Goal: Transaction & Acquisition: Purchase product/service

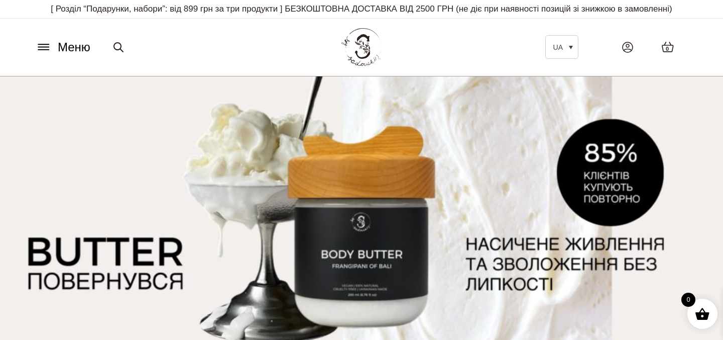
click at [42, 42] on icon at bounding box center [44, 47] width 16 height 11
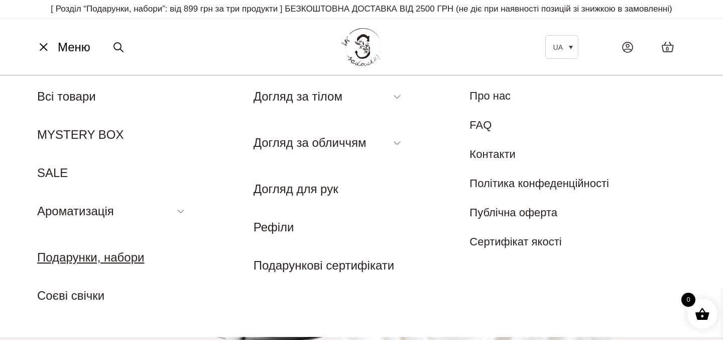
click at [98, 260] on link "Подарунки, набори" at bounding box center [90, 257] width 107 height 14
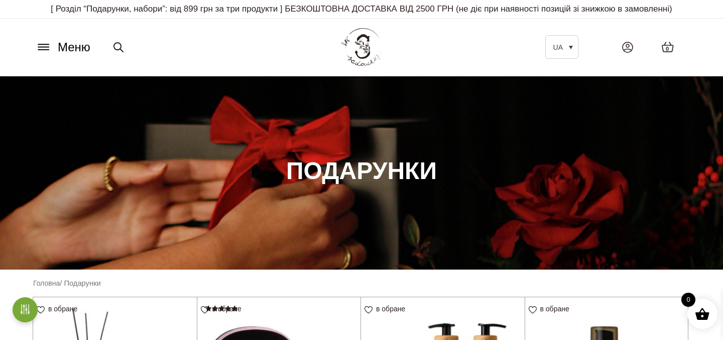
click at [46, 44] on icon at bounding box center [43, 44] width 11 height 0
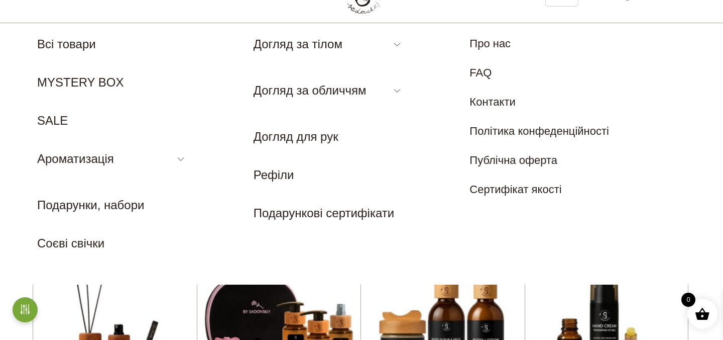
scroll to position [65, 0]
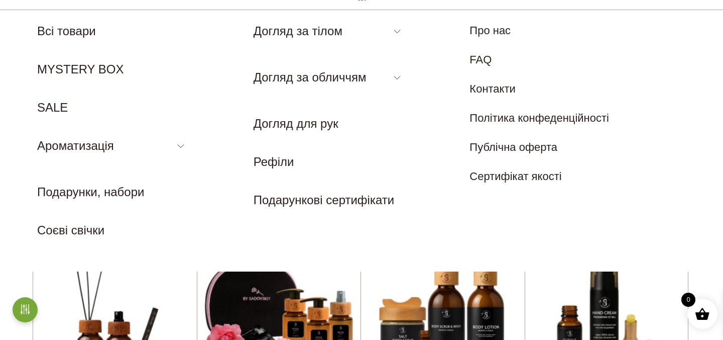
click at [73, 266] on nav "Меню UA Всі товари MYSTERY BOX SALE Ароматизація Аромадифузор Спрей для текстил…" at bounding box center [361, 141] width 723 height 262
click at [85, 192] on link "Подарунки, набори" at bounding box center [90, 192] width 107 height 14
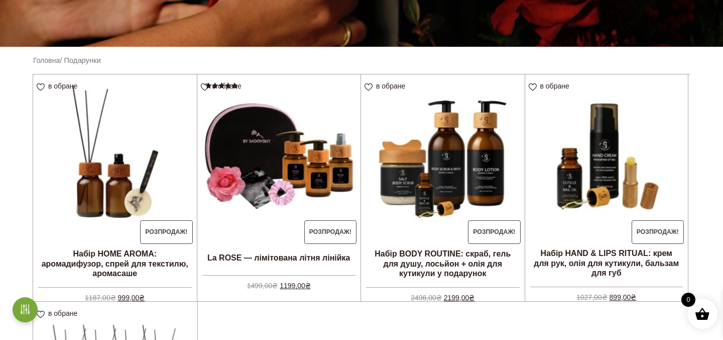
scroll to position [254, 0]
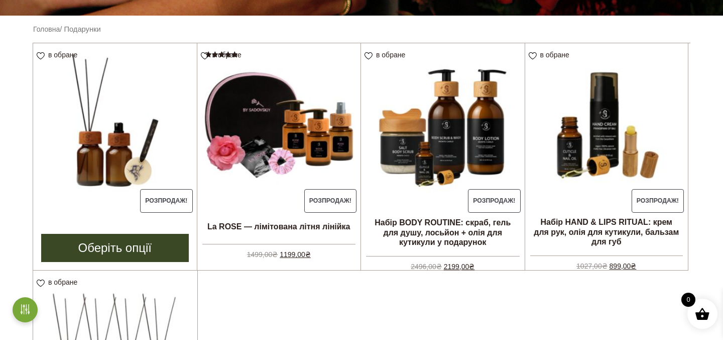
click at [101, 135] on img at bounding box center [115, 125] width 164 height 164
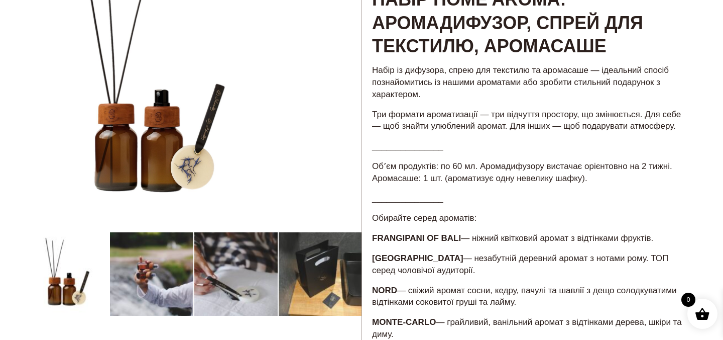
scroll to position [121, 0]
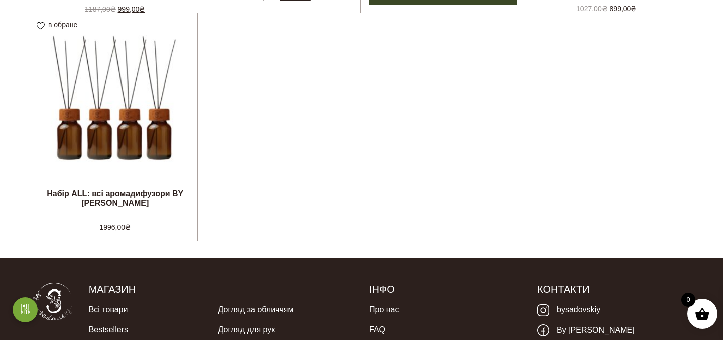
scroll to position [511, 0]
